Goal: Contribute content: Add original content to the website for others to see

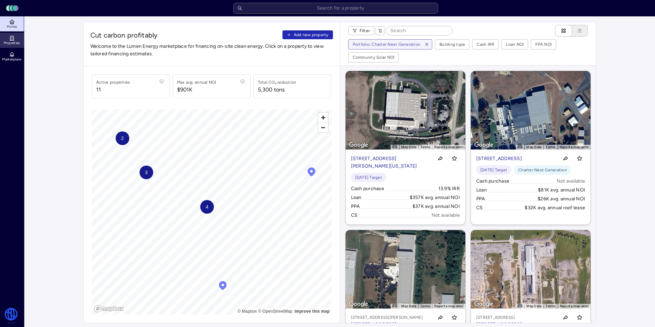
click at [13, 41] on span "Properties" at bounding box center [12, 43] width 16 height 4
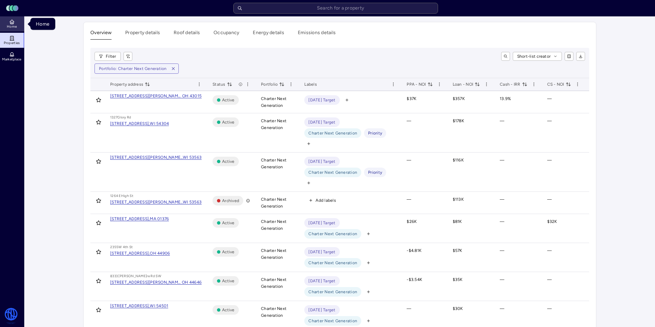
click at [18, 26] on link "Home" at bounding box center [12, 23] width 25 height 15
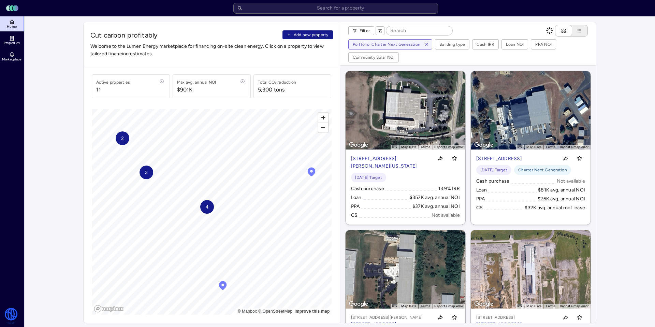
click at [329, 33] on button "Add new property" at bounding box center [308, 34] width 51 height 9
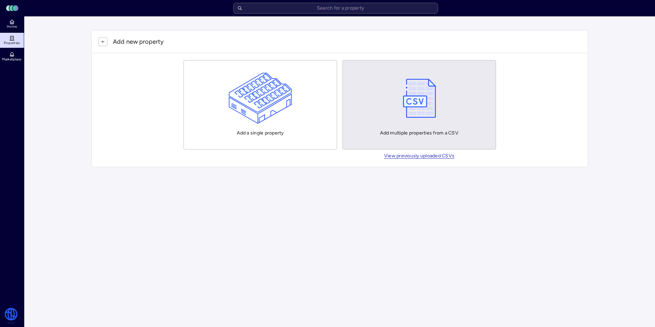
click at [435, 113] on img "button" at bounding box center [420, 98] width 40 height 51
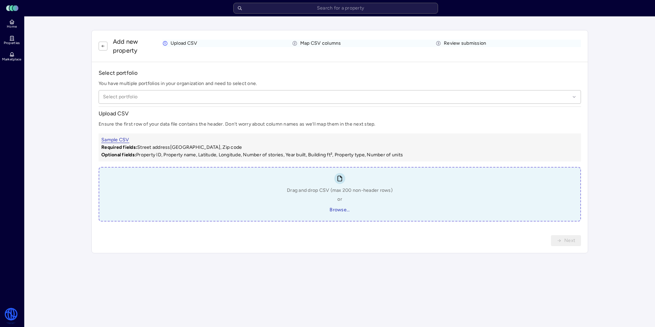
click at [362, 208] on div "Drag and drop CSV (max 200 non-header rows) or Browse..." at bounding box center [340, 201] width 106 height 29
click at [356, 208] on div "Drag and drop CSV (max 200 non-header rows) or Browse..." at bounding box center [340, 201] width 106 height 29
click at [336, 210] on span "Browse..." at bounding box center [340, 210] width 20 height 8
click at [314, 214] on div "Drag and drop CSV (max 200 non-header rows) or Browse..." at bounding box center [340, 201] width 106 height 29
click at [330, 211] on span "Browse..." at bounding box center [340, 210] width 20 height 8
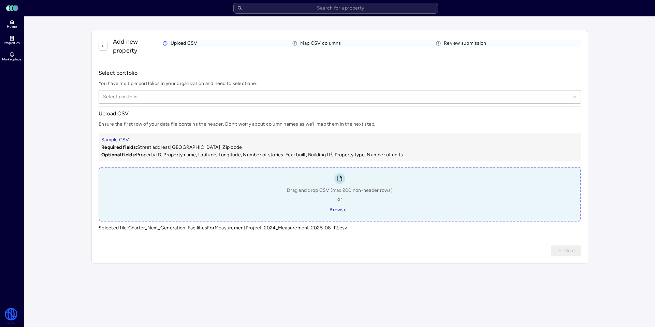
click at [365, 195] on div "Drag and drop CSV (max 200 non-header rows) or Browse..." at bounding box center [340, 201] width 106 height 29
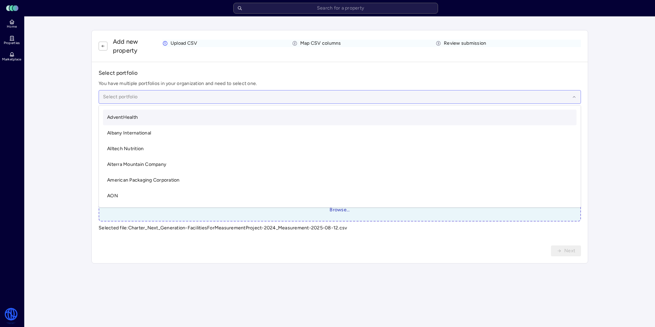
click at [153, 95] on div at bounding box center [336, 97] width 467 height 8
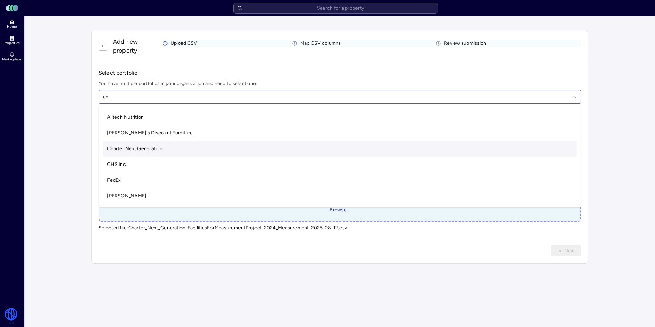
click at [157, 146] on span "Charter Next Generation" at bounding box center [134, 149] width 55 height 6
type input "ch"
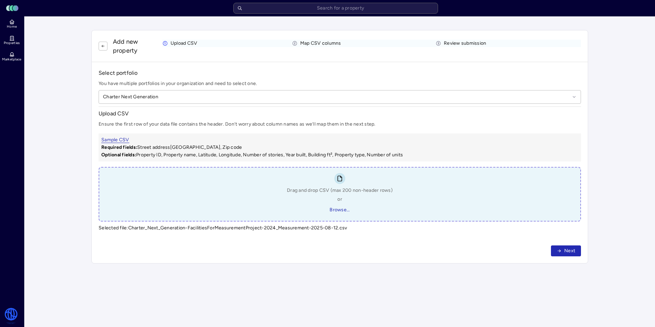
click at [571, 250] on span "Next" at bounding box center [569, 251] width 11 height 8
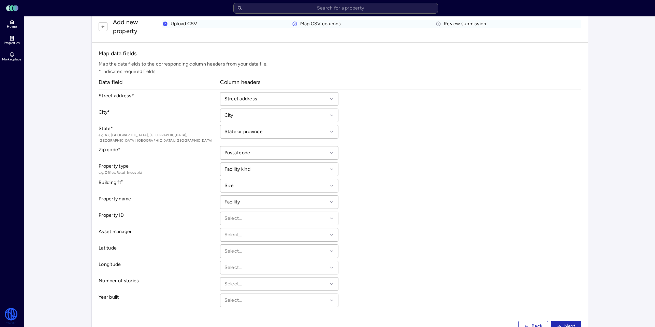
scroll to position [28, 0]
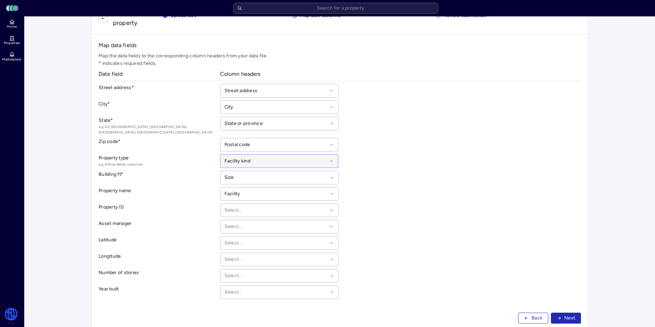
click at [269, 157] on div at bounding box center [276, 161] width 103 height 8
click at [365, 159] on div "Property type e.g. Office, Retail, Industrial Facility kind selected, 9 of 10. …" at bounding box center [340, 161] width 483 height 14
click at [258, 190] on div at bounding box center [276, 194] width 103 height 8
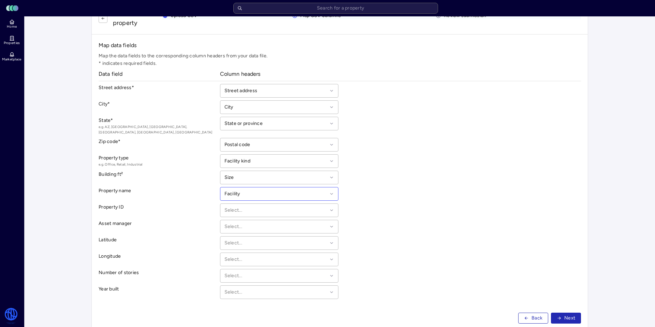
scroll to position [40, 0]
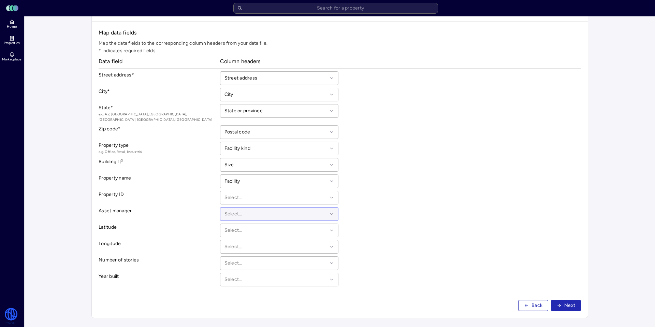
click at [237, 210] on div at bounding box center [276, 214] width 103 height 8
click at [238, 210] on div at bounding box center [276, 214] width 103 height 8
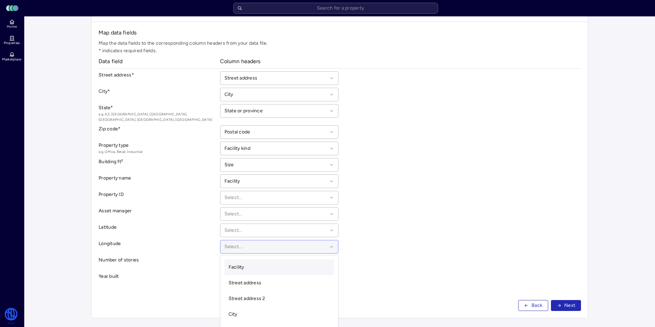
click at [243, 240] on div "Select..." at bounding box center [279, 247] width 119 height 14
click at [169, 212] on div "Asset manager" at bounding box center [158, 214] width 119 height 14
click at [238, 261] on div at bounding box center [276, 263] width 103 height 8
click at [154, 240] on h4 "Longitude" at bounding box center [158, 244] width 119 height 8
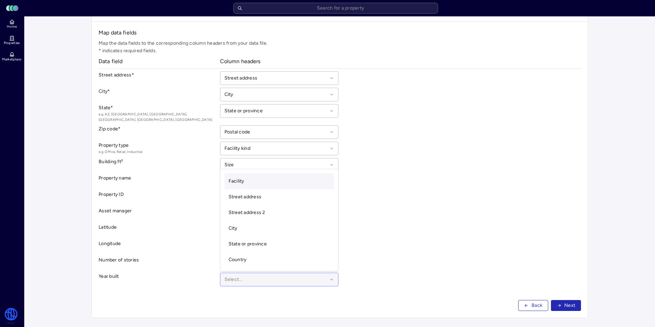
click at [313, 273] on div "Select..." at bounding box center [279, 280] width 119 height 14
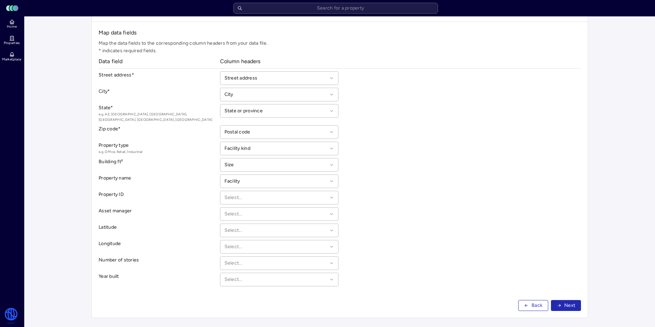
drag, startPoint x: 365, startPoint y: 263, endPoint x: 385, endPoint y: 265, distance: 19.5
click at [365, 263] on div "Number of stories Select..." at bounding box center [340, 263] width 483 height 14
click at [560, 304] on icon "button" at bounding box center [560, 304] width 1 height 1
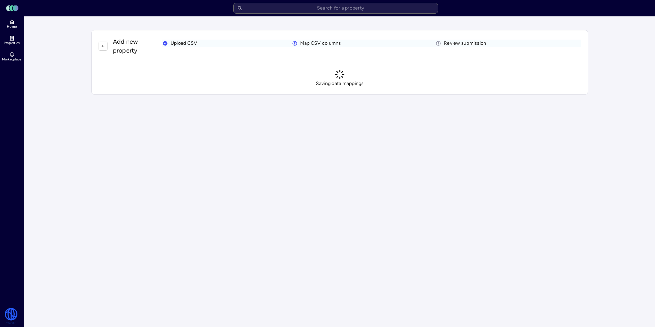
scroll to position [0, 0]
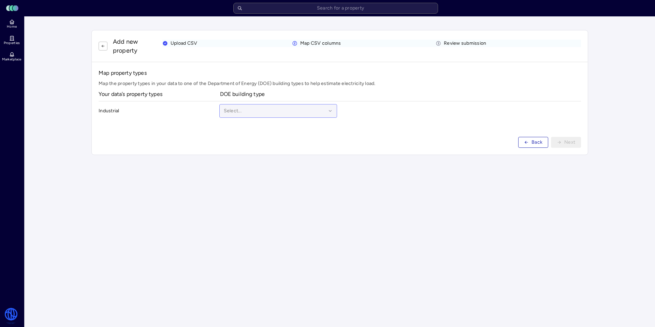
click at [245, 113] on div at bounding box center [275, 111] width 103 height 8
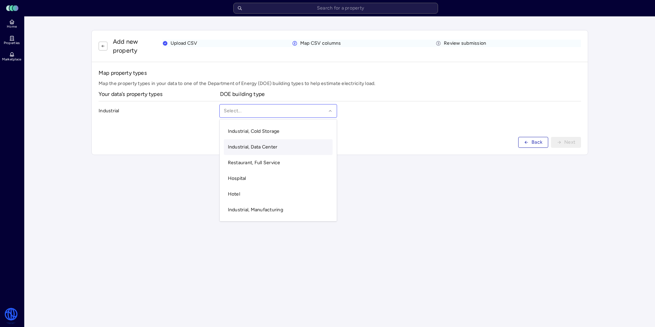
click at [298, 150] on div "Industrial, Data Center" at bounding box center [278, 147] width 109 height 16
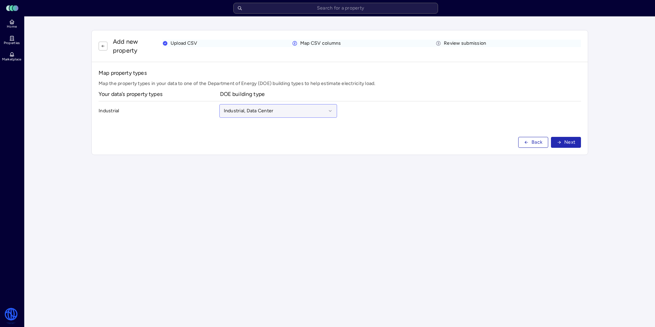
click at [241, 105] on div "Industrial, Data Center" at bounding box center [278, 111] width 118 height 14
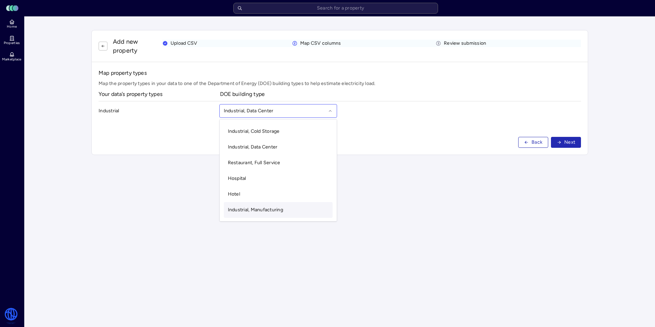
click at [288, 209] on div "Industrial, Manufacturing" at bounding box center [278, 210] width 109 height 16
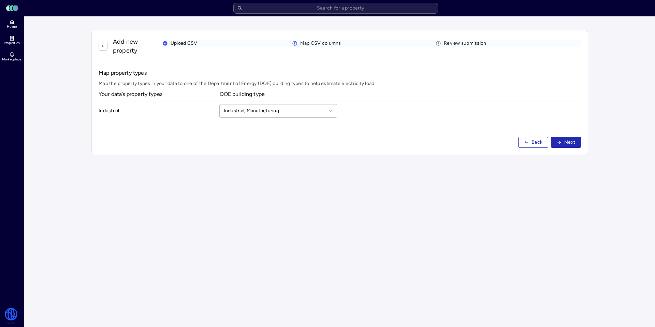
click at [569, 141] on span "Next" at bounding box center [569, 143] width 11 height 8
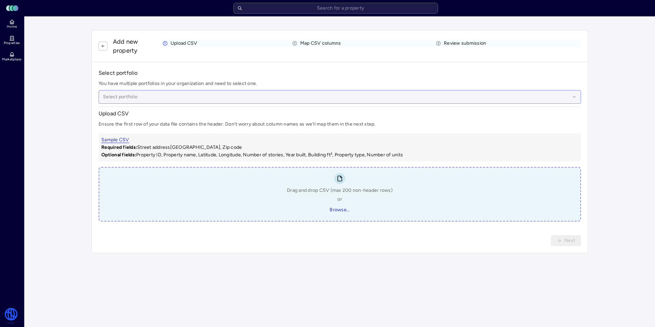
click at [191, 97] on div at bounding box center [336, 97] width 467 height 8
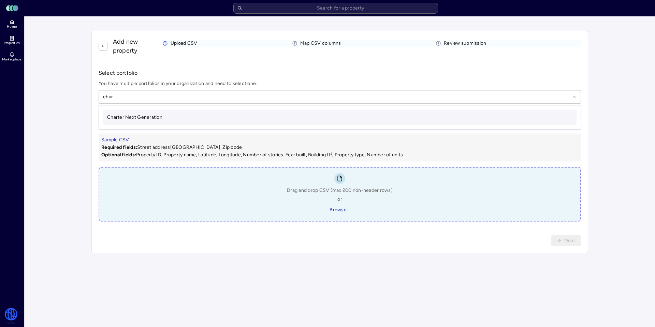
click at [159, 113] on div "Charter Next Generation" at bounding box center [340, 118] width 474 height 16
type input "char"
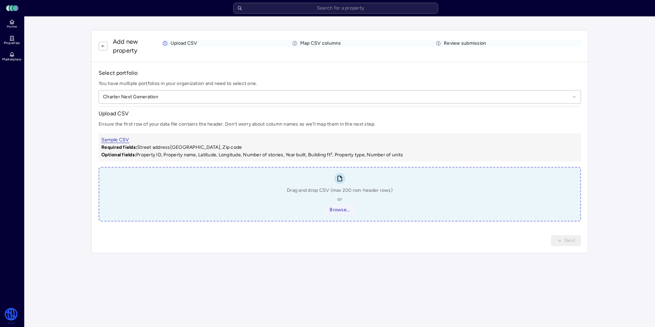
click at [345, 208] on span "Browse..." at bounding box center [340, 210] width 20 height 8
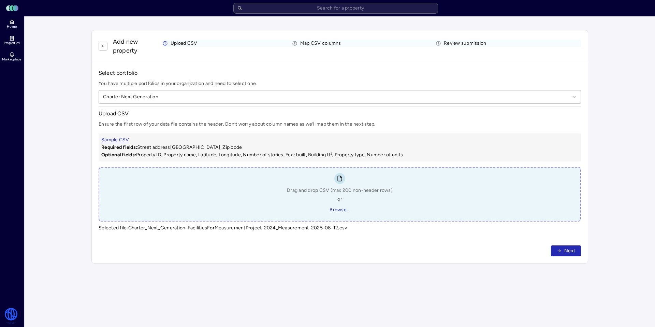
drag, startPoint x: 557, startPoint y: 254, endPoint x: 561, endPoint y: 253, distance: 4.2
click at [556, 254] on button "Next" at bounding box center [566, 250] width 30 height 11
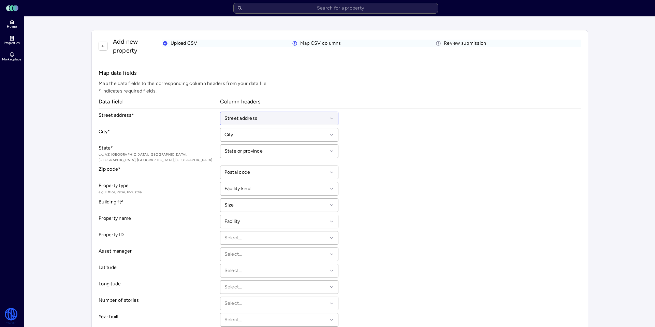
scroll to position [40, 0]
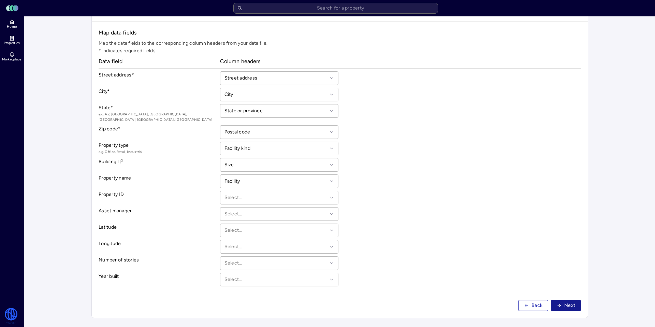
click at [574, 302] on span "Next" at bounding box center [569, 306] width 11 height 8
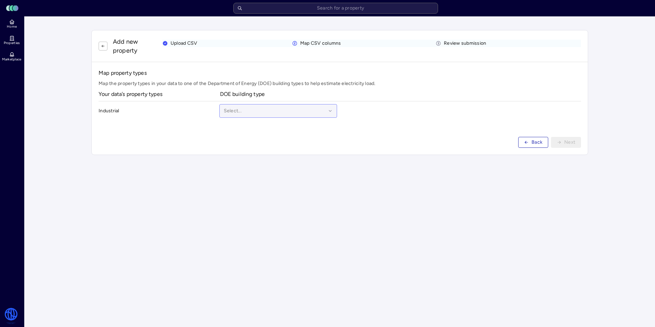
click at [267, 105] on div "Select..." at bounding box center [278, 111] width 118 height 14
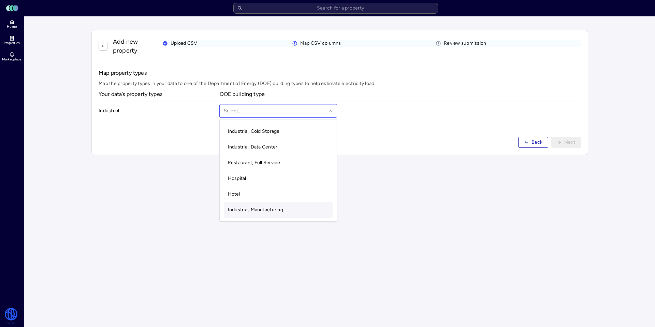
drag, startPoint x: 279, startPoint y: 212, endPoint x: 396, endPoint y: 167, distance: 124.8
click at [280, 211] on span "Industrial, Manufacturing" at bounding box center [255, 210] width 55 height 6
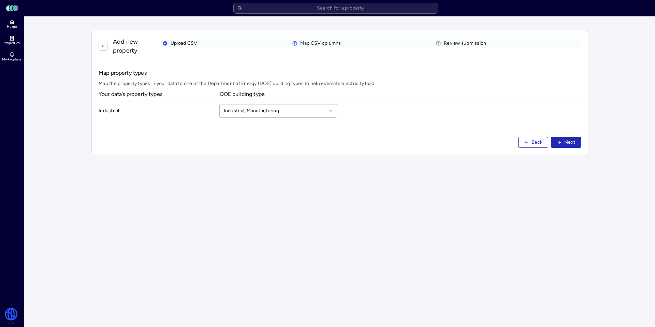
click at [564, 141] on button "Next" at bounding box center [566, 142] width 30 height 11
